Goal: Transaction & Acquisition: Purchase product/service

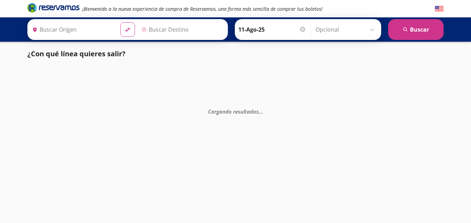
type input "[GEOGRAPHIC_DATA], [GEOGRAPHIC_DATA]"
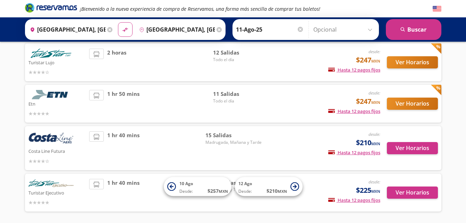
scroll to position [46, 0]
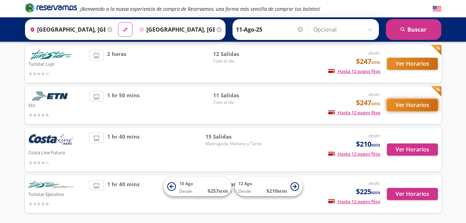
click at [397, 108] on button "Ver Horarios" at bounding box center [412, 105] width 51 height 12
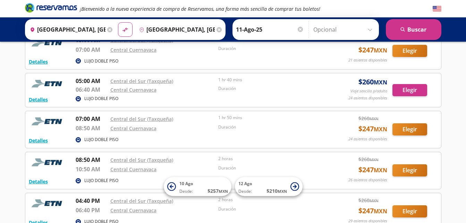
scroll to position [122, 0]
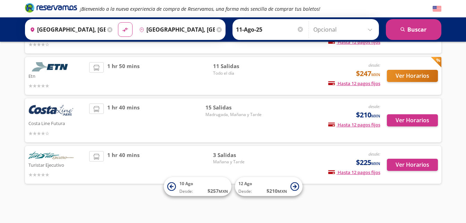
scroll to position [76, 0]
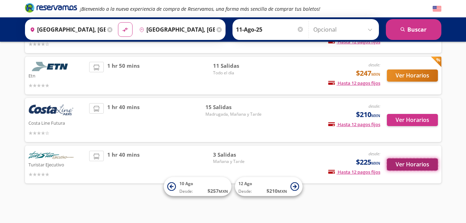
click at [399, 167] on button "Ver Horarios" at bounding box center [412, 164] width 51 height 12
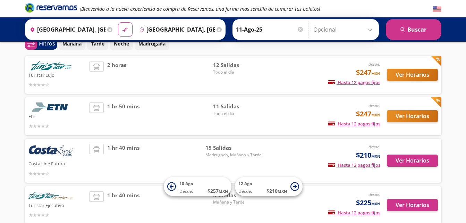
scroll to position [41, 0]
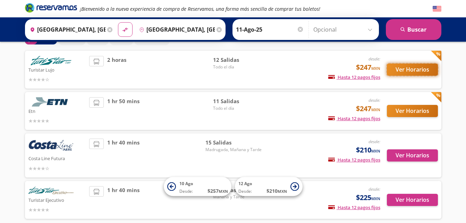
click at [400, 68] on button "Ver Horarios" at bounding box center [412, 69] width 51 height 12
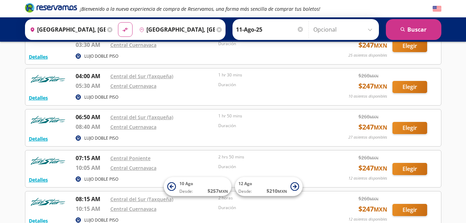
scroll to position [96, 0]
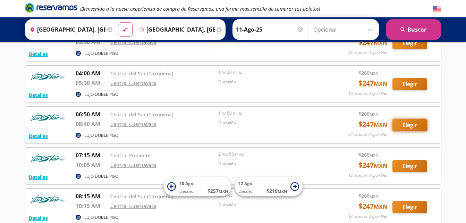
click at [404, 128] on button "Elegir" at bounding box center [409, 125] width 35 height 12
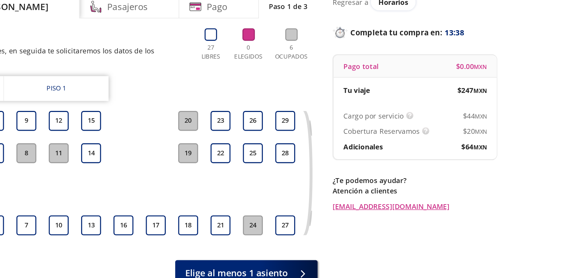
click at [415, 222] on div "Regresar a Horarios Completa tu compra en : 13:38 Pago total $ 0.00 MXN Tu viaj…" at bounding box center [442, 145] width 114 height 203
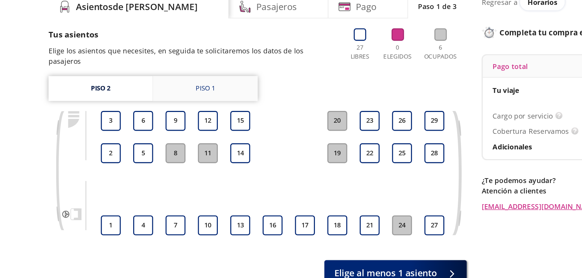
click at [192, 108] on link "Piso 1" at bounding box center [192, 110] width 73 height 17
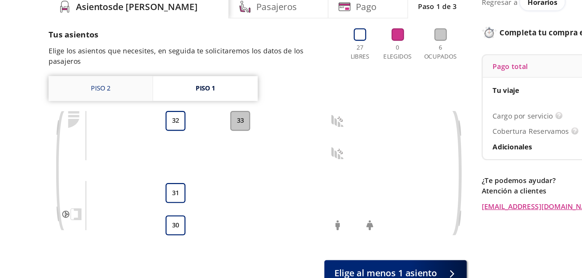
click at [135, 109] on link "Piso 2" at bounding box center [119, 110] width 73 height 17
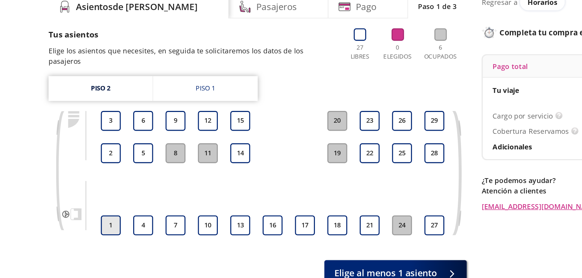
click at [126, 204] on button "1" at bounding box center [126, 206] width 14 height 14
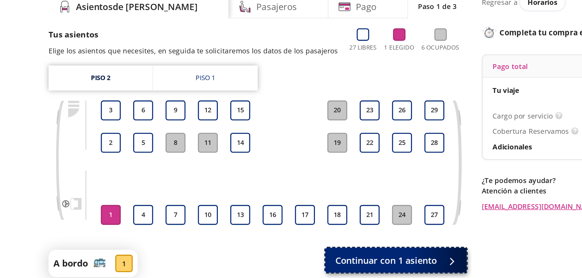
click at [309, 222] on span "Continuar con 1 asiento" at bounding box center [318, 230] width 71 height 9
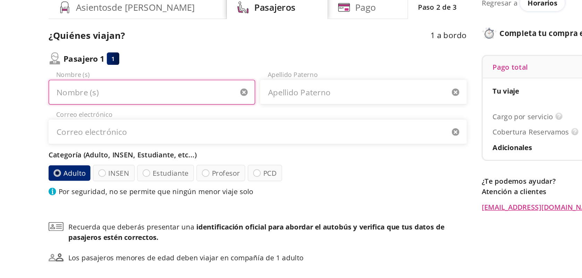
click at [162, 114] on input "Nombre (s)" at bounding box center [155, 112] width 144 height 17
type input "[PERSON_NAME]"
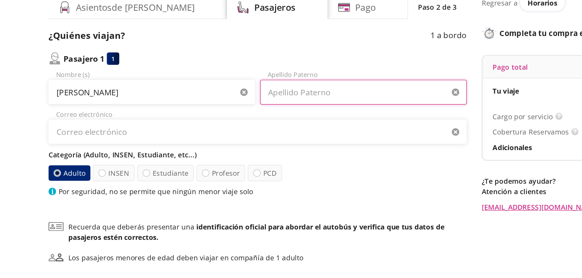
click at [302, 110] on input "Apellido Paterno" at bounding box center [302, 112] width 144 height 17
click at [302, 110] on input "perez" at bounding box center [302, 112] width 144 height 17
type input "[PERSON_NAME]"
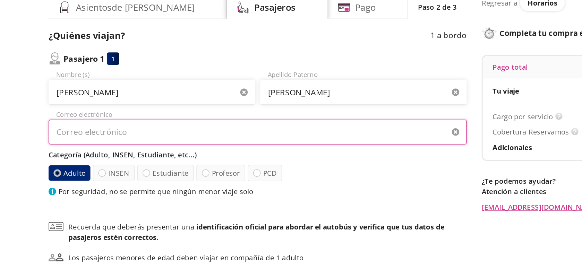
type input "[EMAIL_ADDRESS][DOMAIN_NAME]"
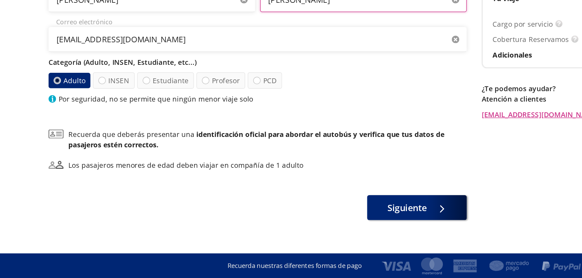
scroll to position [36, 0]
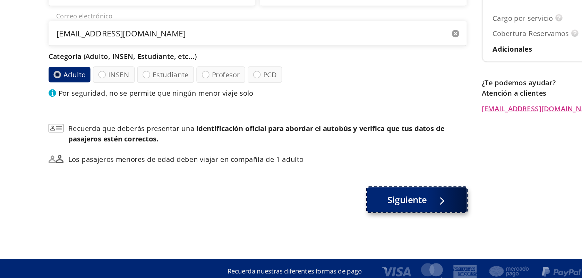
click at [353, 222] on div at bounding box center [355, 219] width 10 height 9
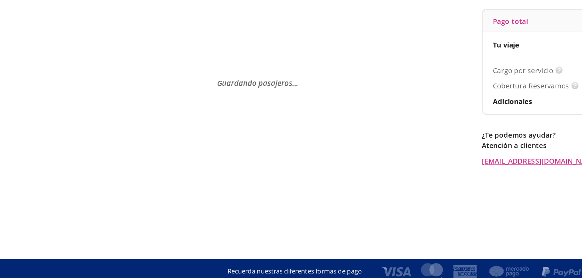
scroll to position [0, 0]
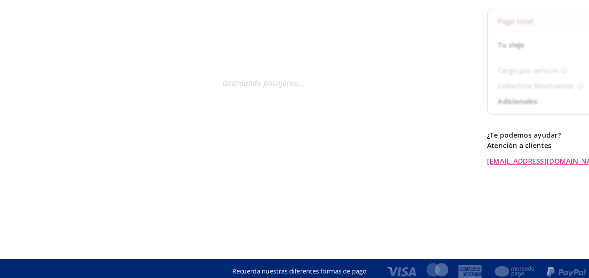
select select "MX"
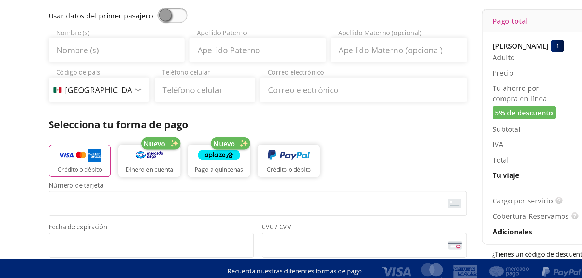
click at [164, 93] on span at bounding box center [169, 91] width 21 height 10
click at [159, 86] on input "checkbox" at bounding box center [159, 86] width 0 height 0
type input "[PERSON_NAME]"
type input "[EMAIL_ADDRESS][DOMAIN_NAME]"
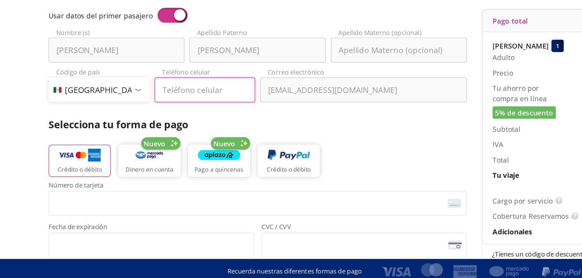
click at [177, 143] on input "Teléfono celular" at bounding box center [192, 142] width 70 height 17
type input "55 4501 1375"
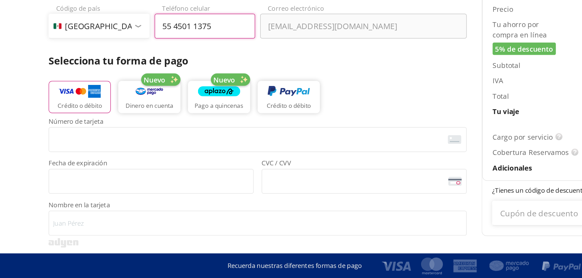
scroll to position [43, 0]
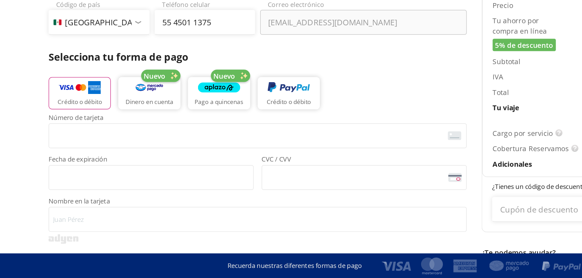
click at [186, 189] on div "Número de tarjeta <p>Your browser does not support iframes.</p> Fecha de expira…" at bounding box center [228, 190] width 291 height 53
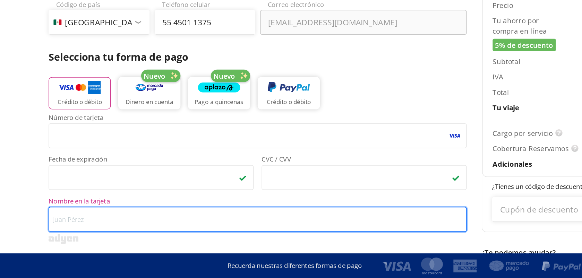
click at [150, 222] on input "Nombre en la tarjeta" at bounding box center [228, 236] width 291 height 17
type input "m"
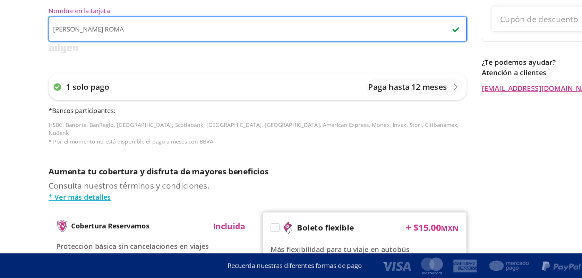
scroll to position [277, 0]
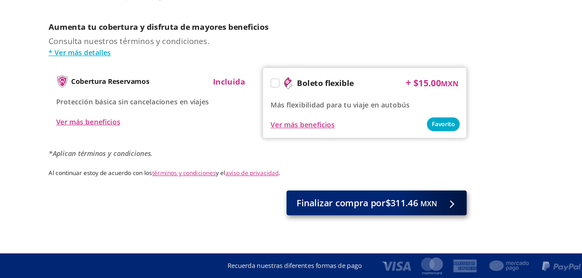
type input "[PERSON_NAME] ROMA"
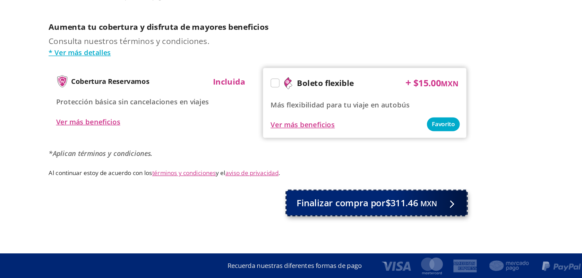
click at [326, 222] on button "Finalizar compra por $311.46 MXN" at bounding box center [312, 225] width 126 height 17
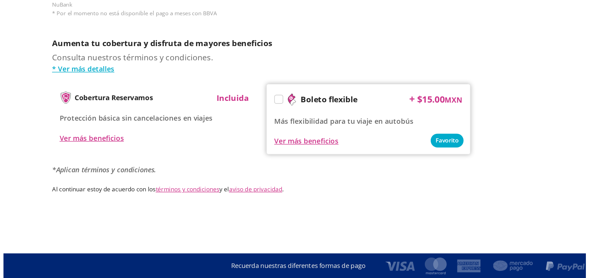
scroll to position [0, 0]
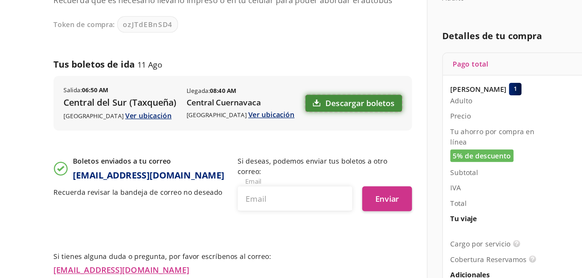
click at [278, 159] on link "Descargar boletos" at bounding box center [295, 156] width 67 height 12
